Goal: Transaction & Acquisition: Purchase product/service

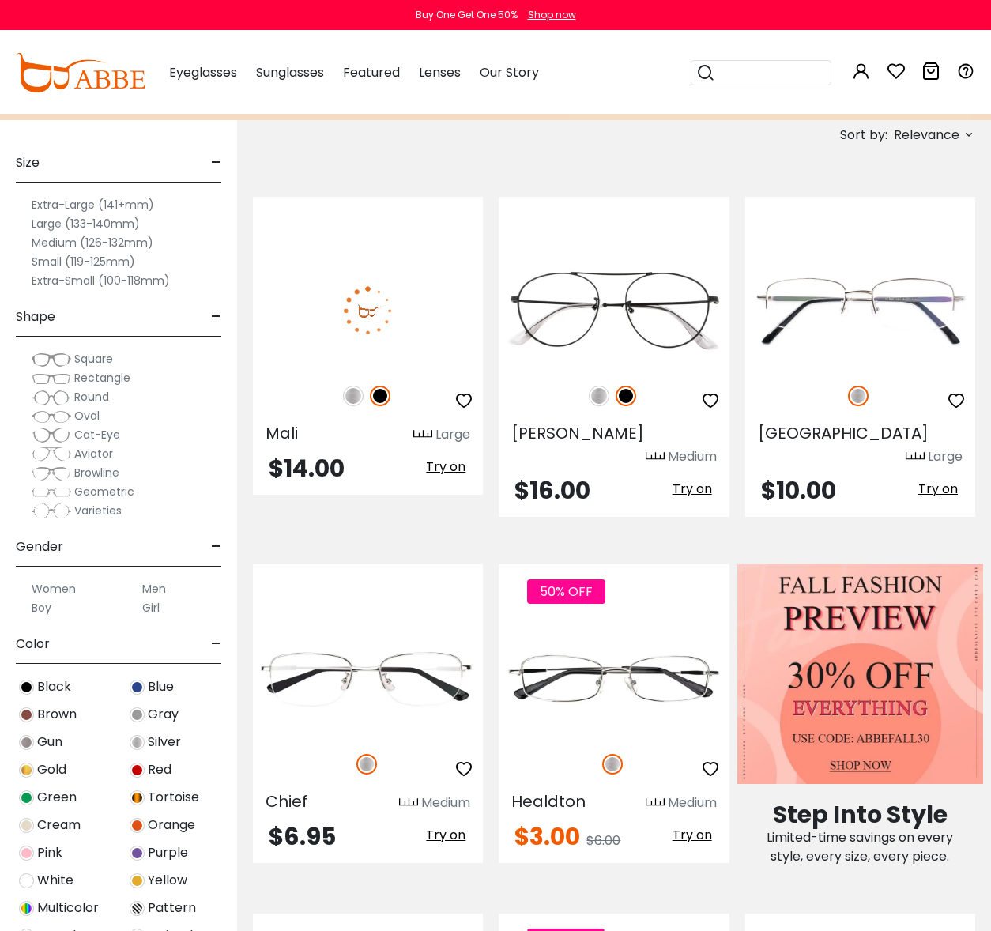
scroll to position [281, 0]
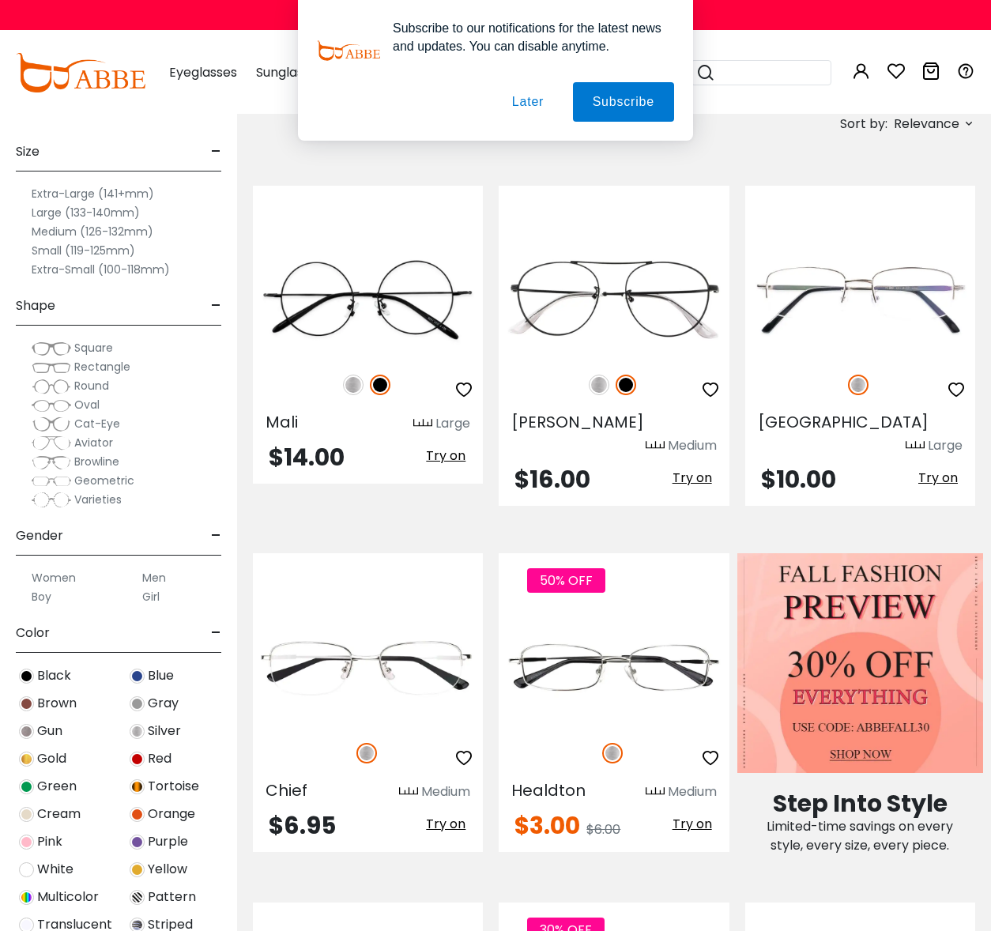
click at [0, 0] on button "Later" at bounding box center [0, 0] width 0 height 0
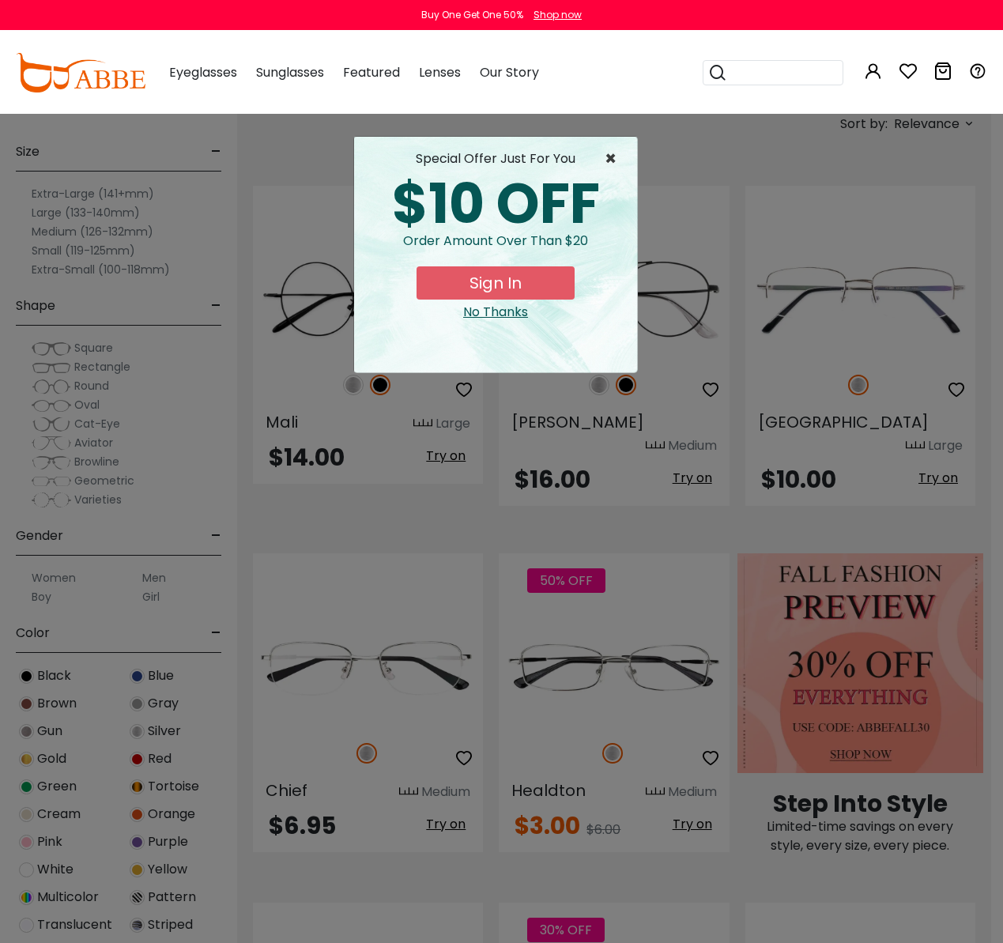
click at [611, 161] on span "×" at bounding box center [615, 158] width 20 height 19
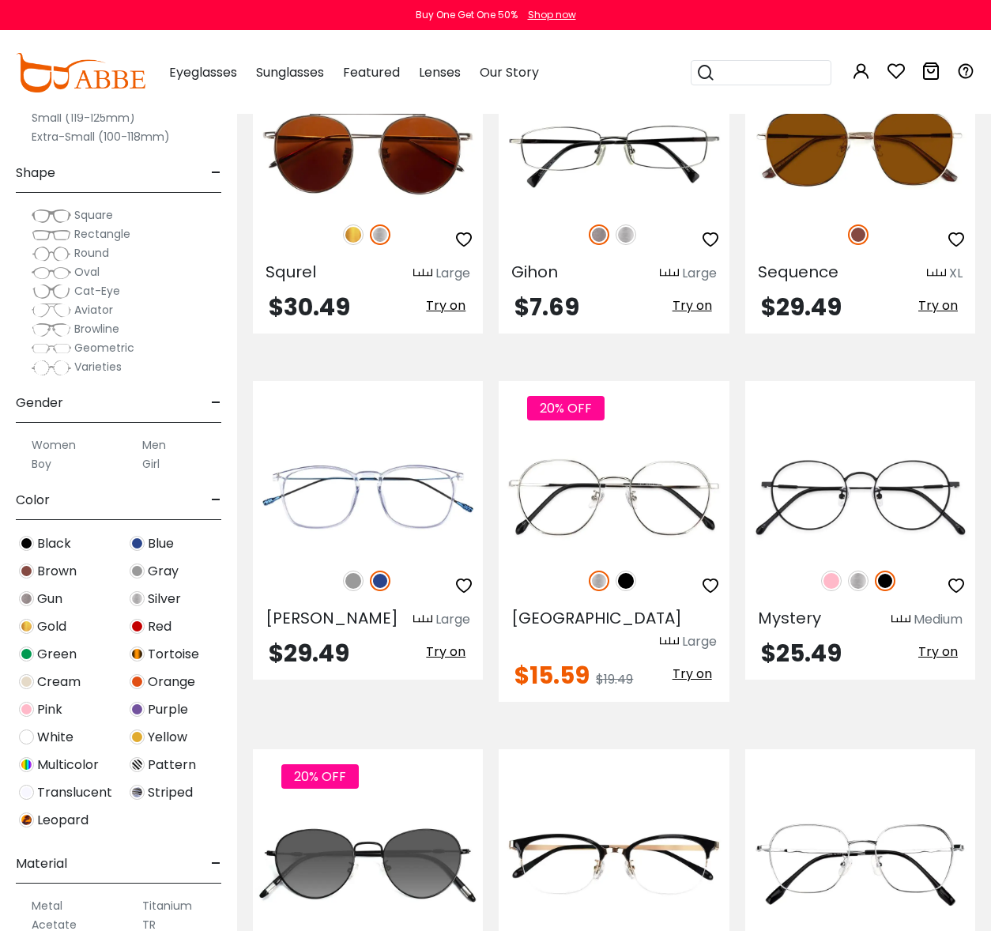
scroll to position [6235, 0]
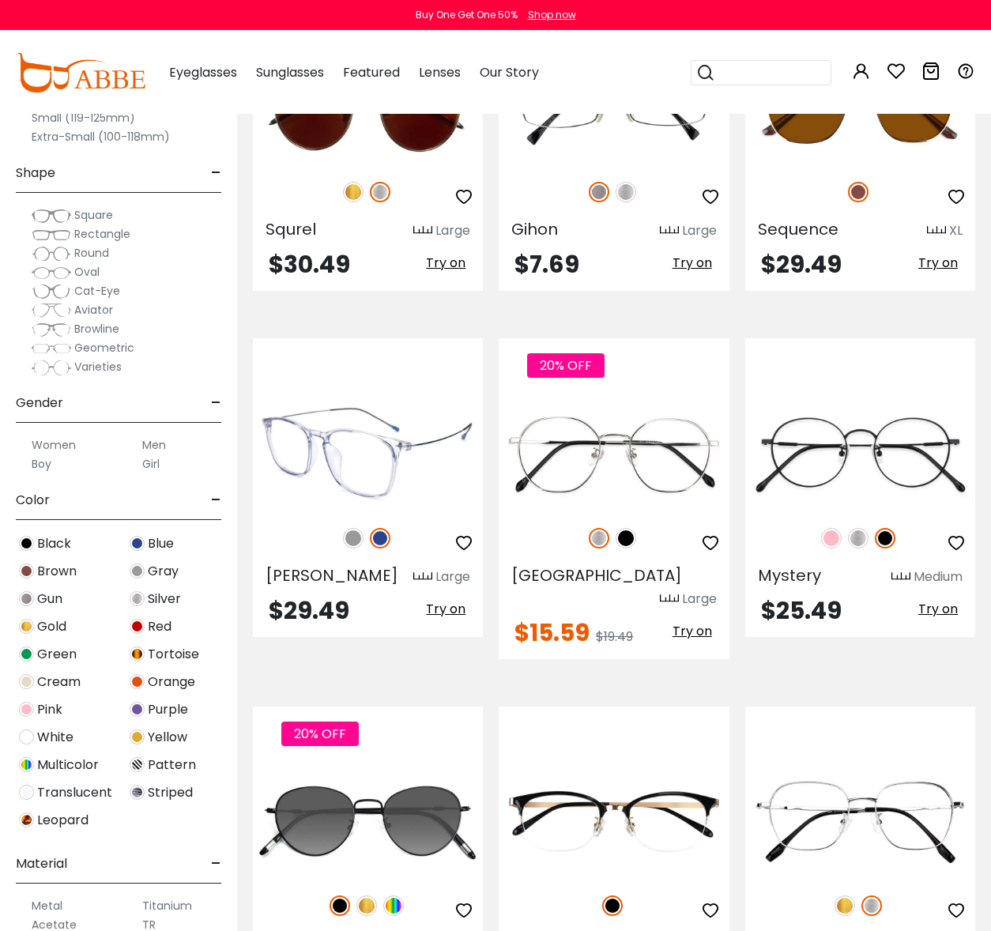
click at [394, 395] on img at bounding box center [368, 452] width 230 height 115
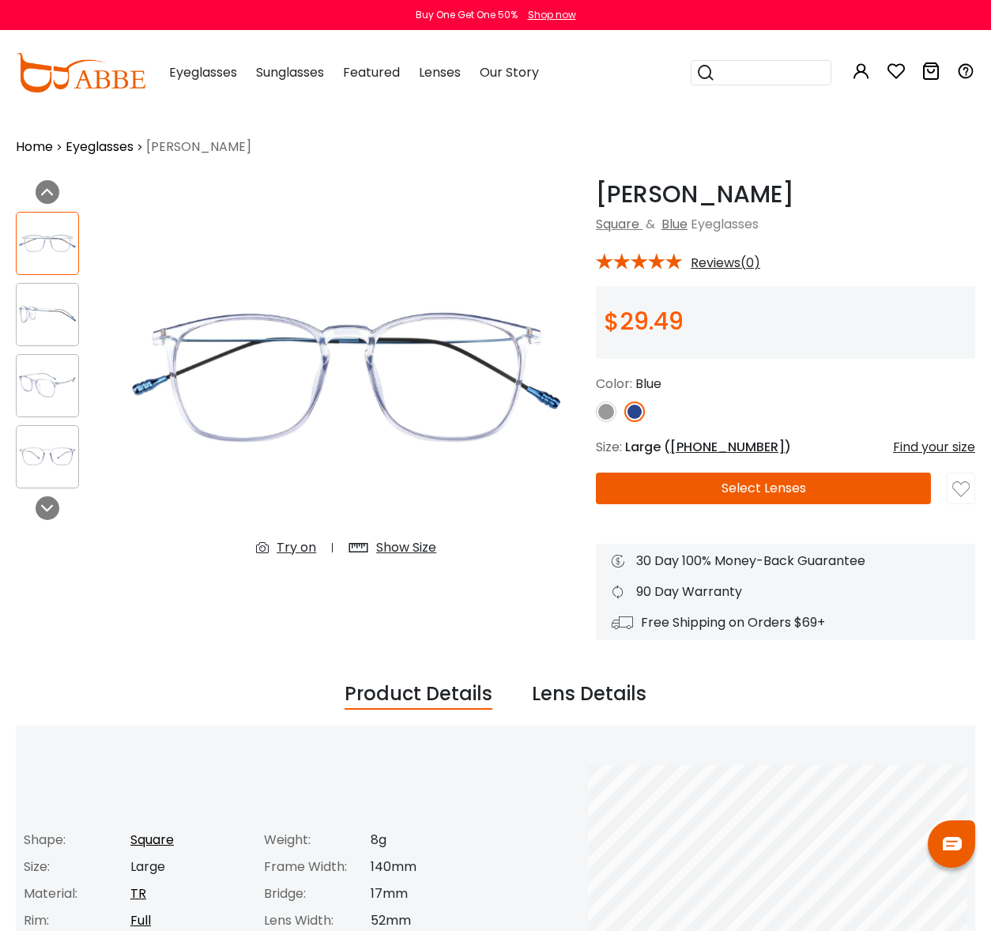
click at [41, 311] on img at bounding box center [48, 314] width 62 height 31
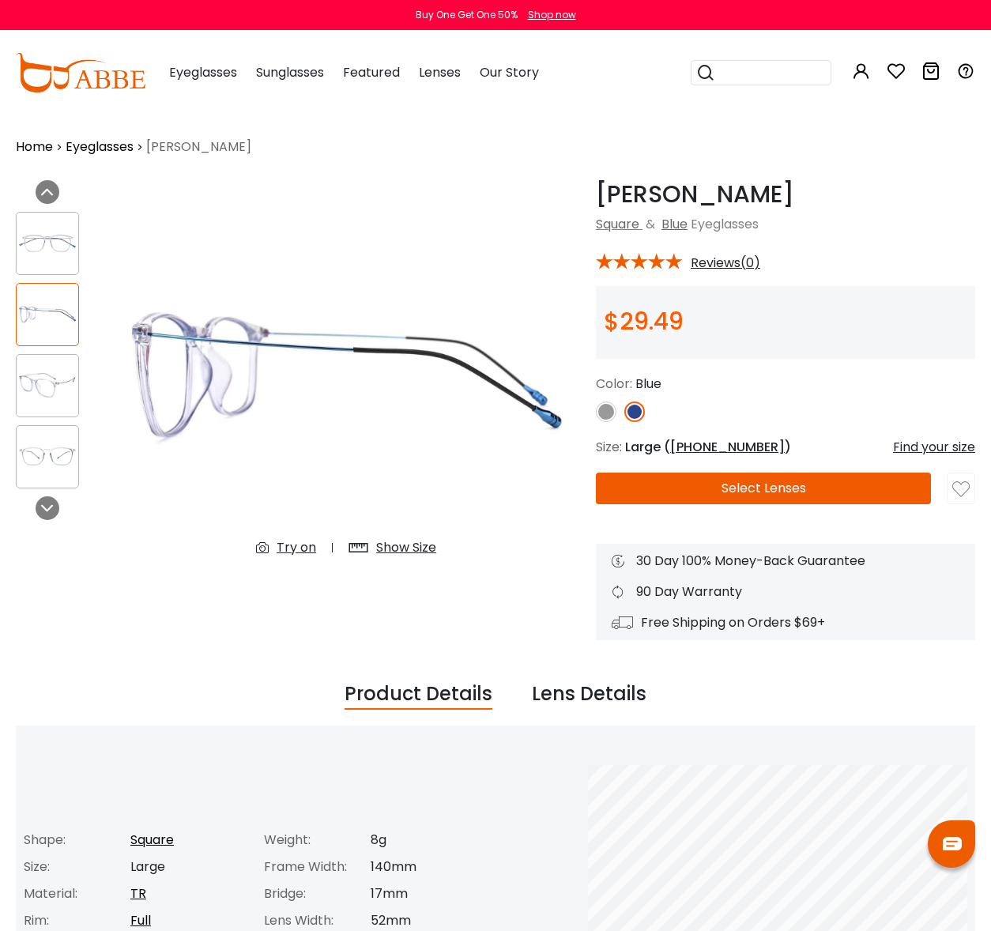
click at [54, 379] on img at bounding box center [48, 385] width 62 height 31
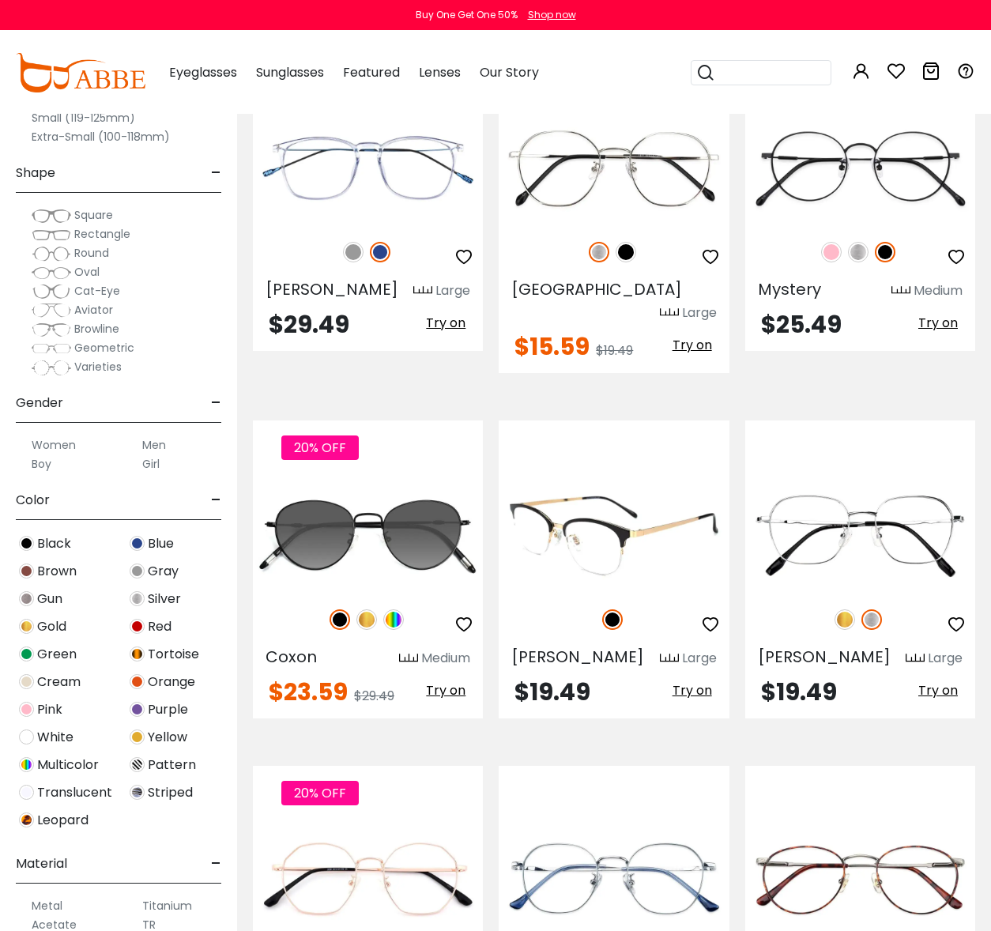
scroll to position [6859, 0]
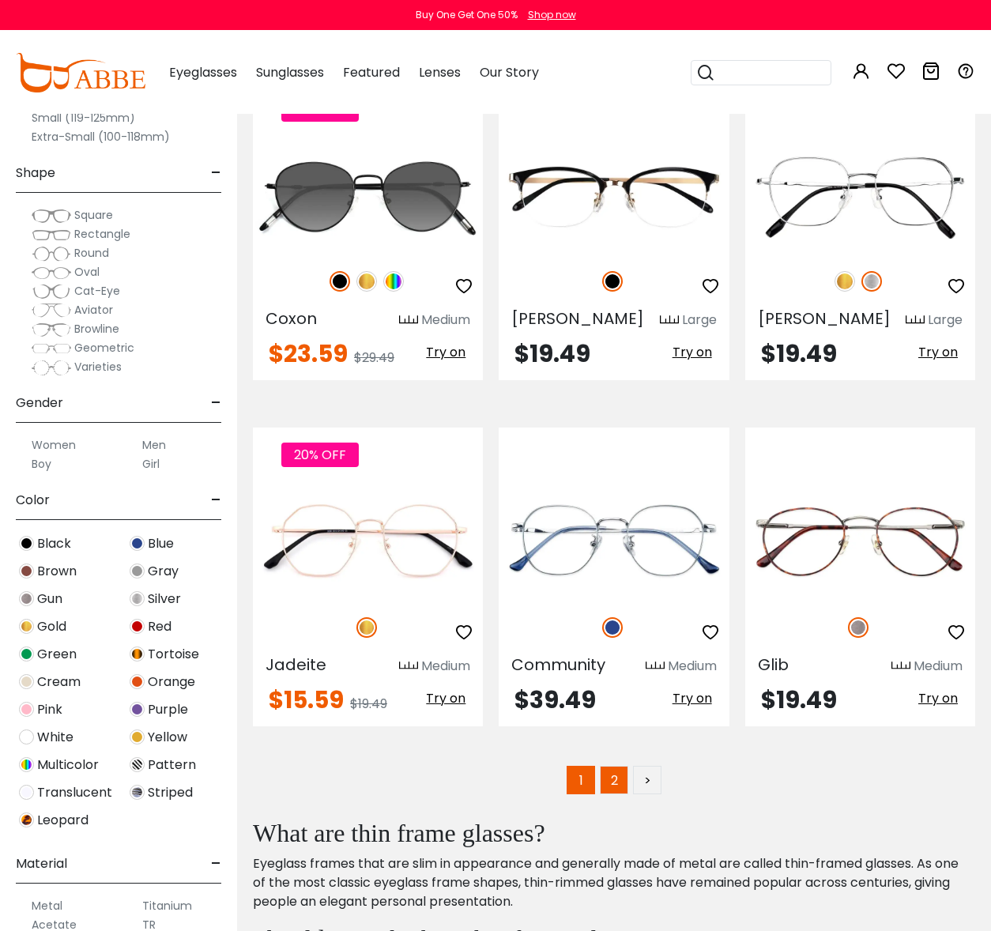
click at [607, 766] on link "2" at bounding box center [614, 780] width 28 height 28
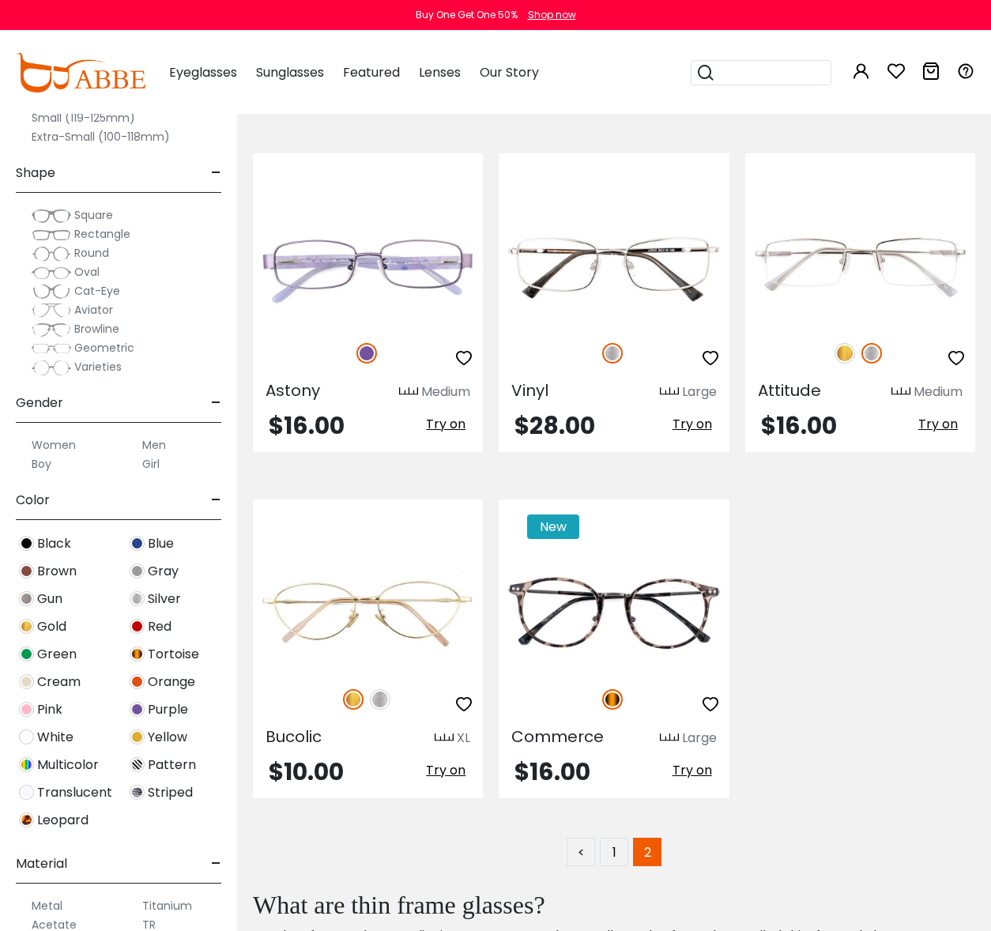
scroll to position [1362, 0]
